Goal: Task Accomplishment & Management: Manage account settings

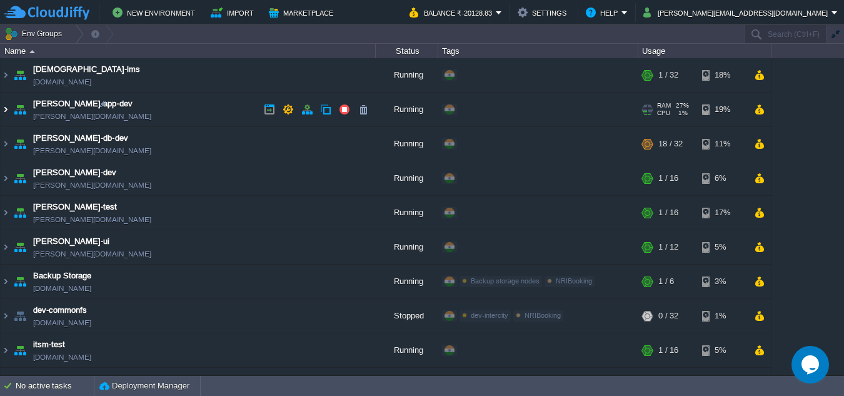
click at [9, 111] on img at bounding box center [6, 110] width 10 height 34
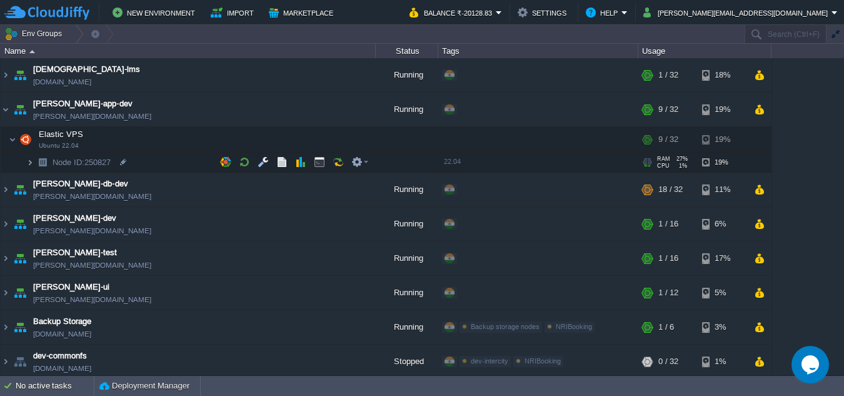
click at [33, 160] on img at bounding box center [30, 162] width 8 height 19
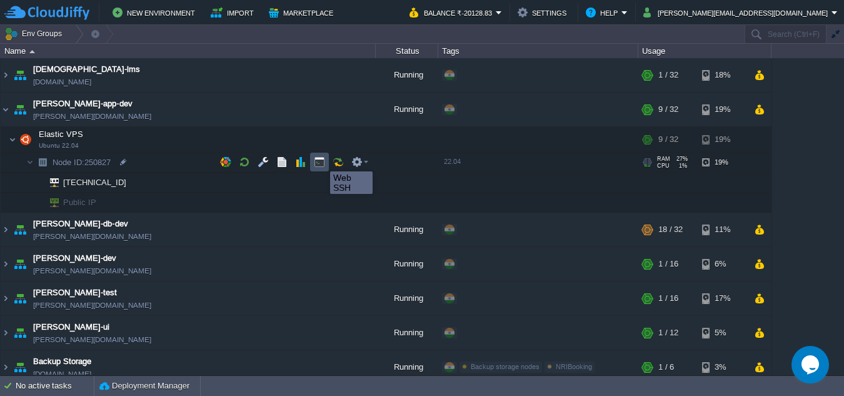
click at [321, 160] on button "button" at bounding box center [319, 161] width 11 height 11
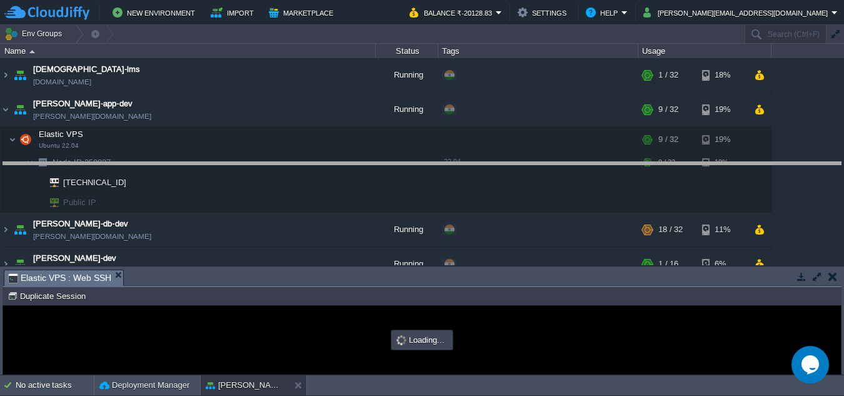
drag, startPoint x: 386, startPoint y: 281, endPoint x: 416, endPoint y: 173, distance: 111.5
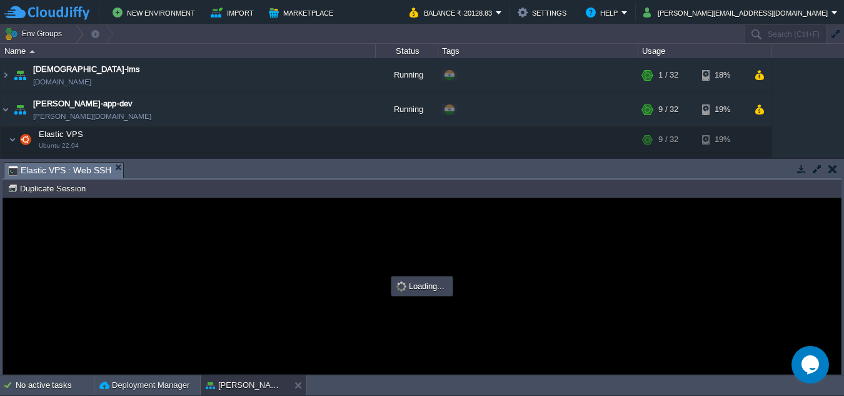
type input "#000000"
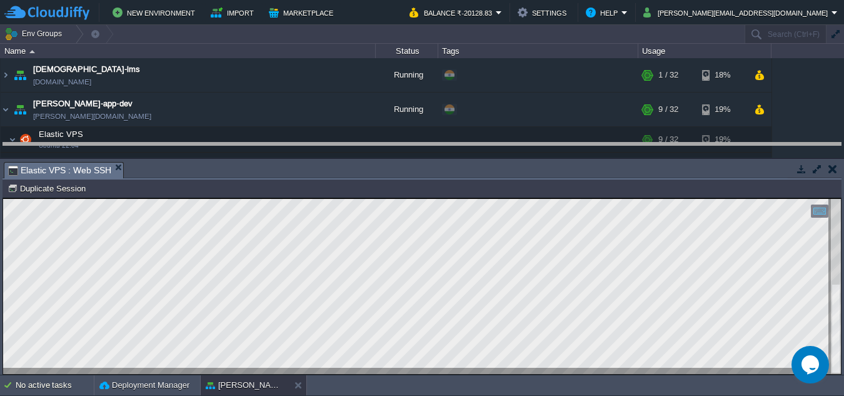
drag, startPoint x: 475, startPoint y: 171, endPoint x: 475, endPoint y: 149, distance: 21.3
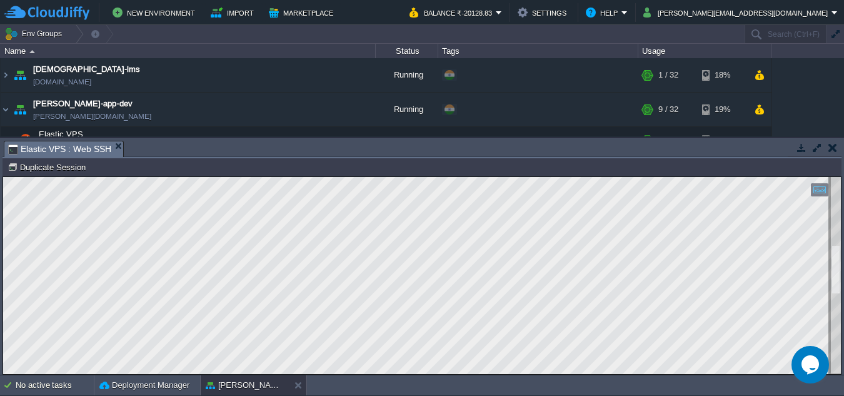
click at [837, 365] on div at bounding box center [836, 275] width 10 height 197
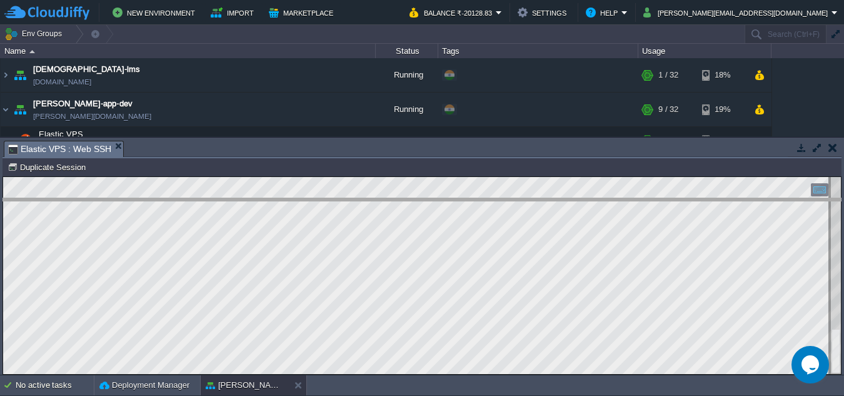
drag, startPoint x: 424, startPoint y: 151, endPoint x: 413, endPoint y: 209, distance: 58.5
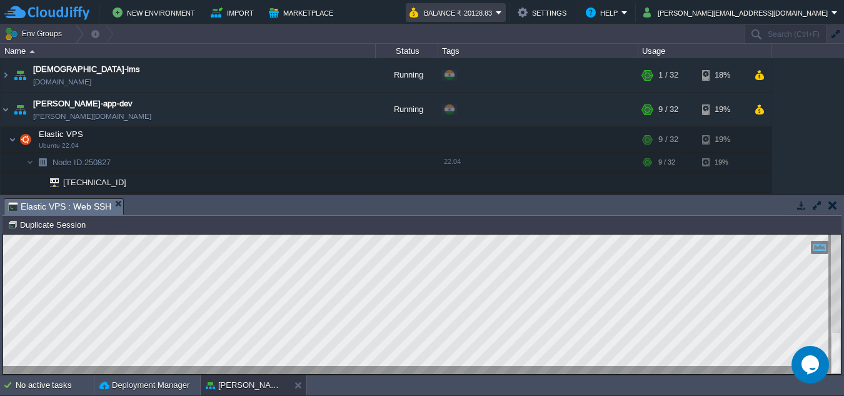
click at [502, 9] on em "Balance ₹-20128.83" at bounding box center [456, 12] width 93 height 15
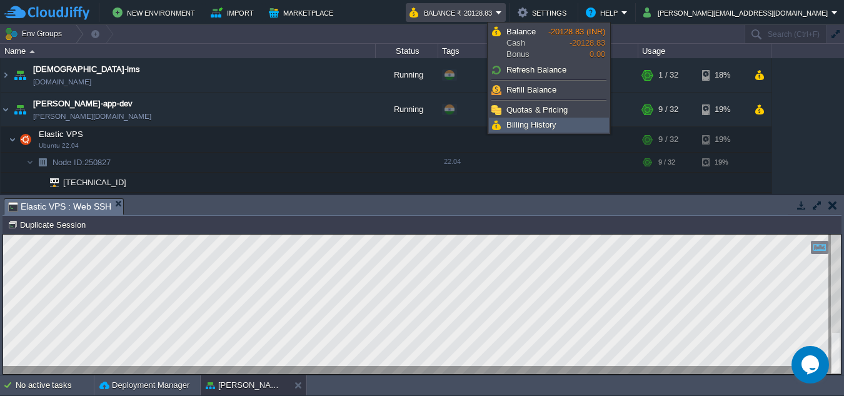
click at [549, 124] on span "Billing History" at bounding box center [532, 124] width 50 height 9
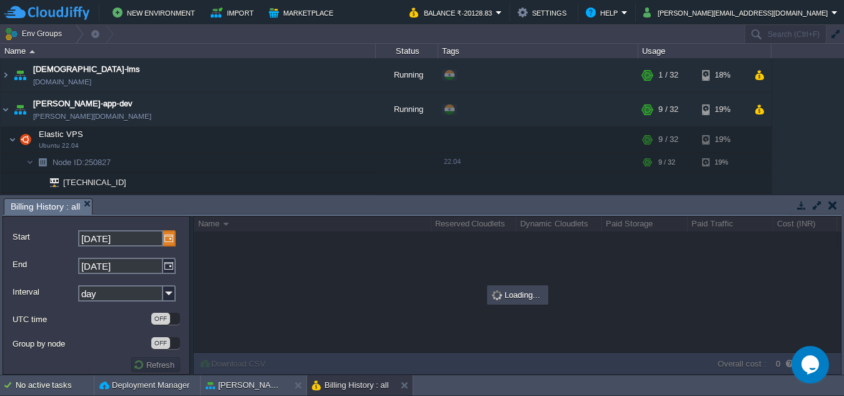
click at [166, 236] on img at bounding box center [169, 238] width 13 height 16
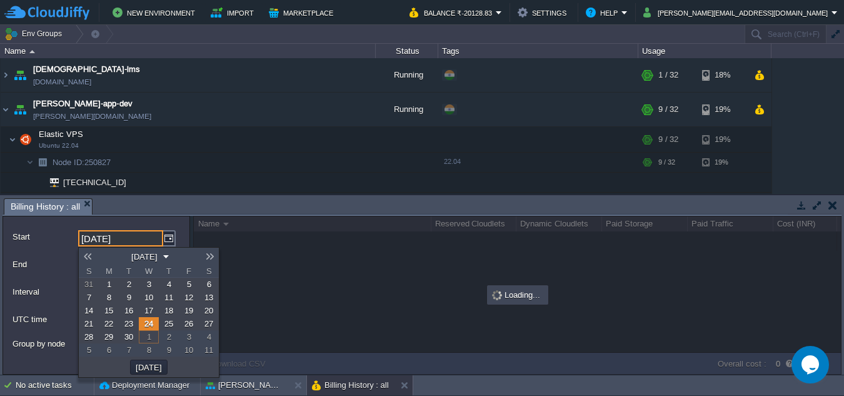
click at [109, 283] on span "1" at bounding box center [109, 284] width 4 height 9
type input "[DATE]"
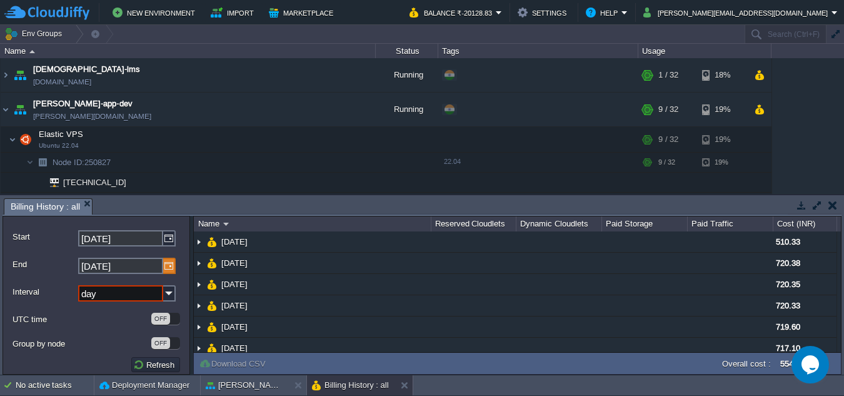
click at [170, 269] on img at bounding box center [169, 266] width 13 height 16
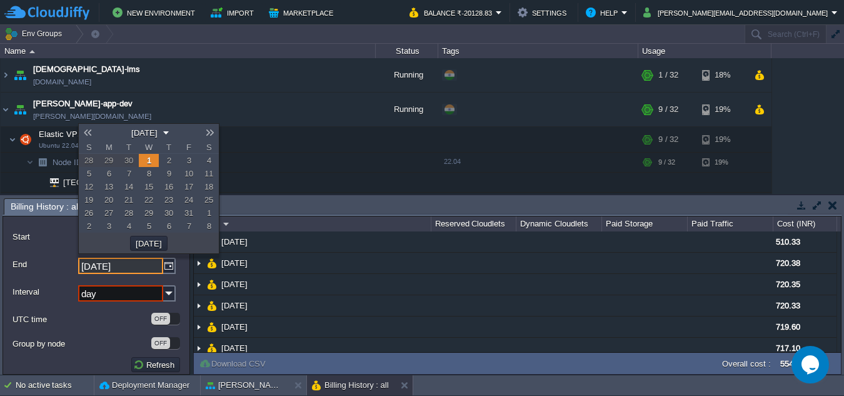
click at [133, 161] on span "30" at bounding box center [128, 160] width 9 height 9
type input "[DATE]"
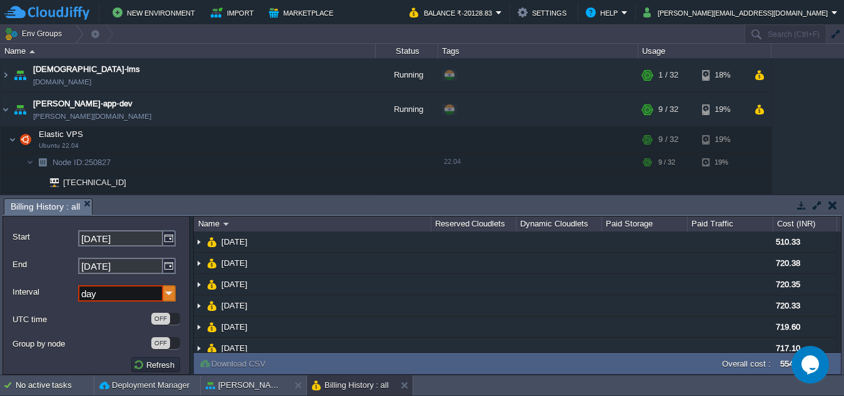
click at [168, 290] on img at bounding box center [169, 293] width 13 height 16
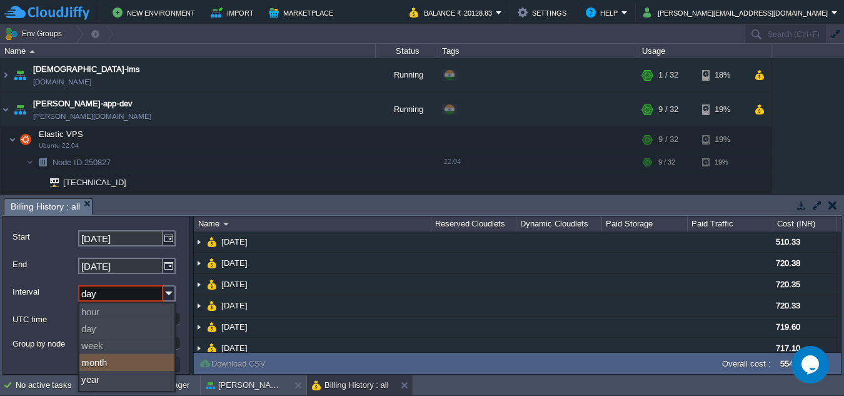
click at [109, 360] on div "month" at bounding box center [126, 362] width 95 height 17
type input "month"
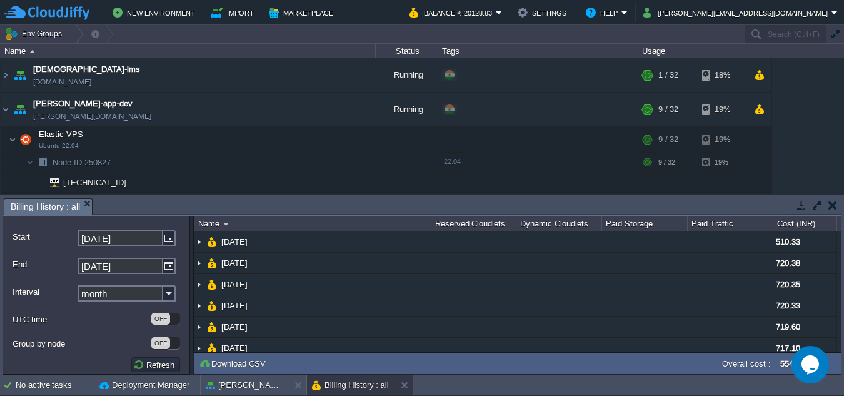
click at [173, 344] on div "OFF" at bounding box center [165, 343] width 29 height 12
click at [152, 366] on button "Refresh" at bounding box center [155, 364] width 45 height 11
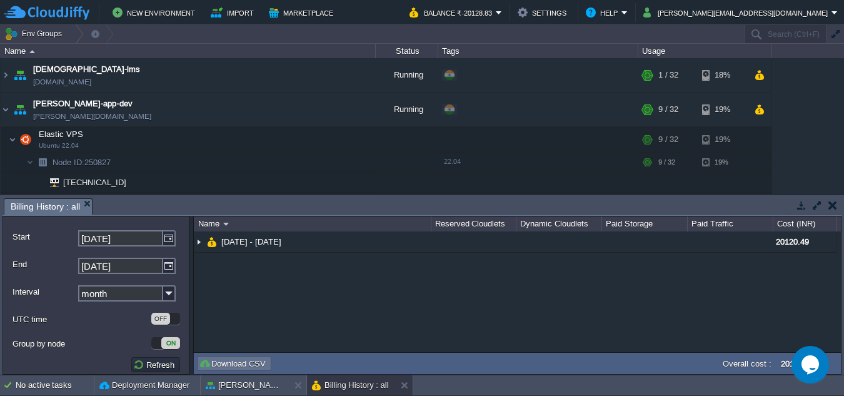
click at [237, 361] on button "Download CSV" at bounding box center [234, 363] width 71 height 11
